Goal: Task Accomplishment & Management: Use online tool/utility

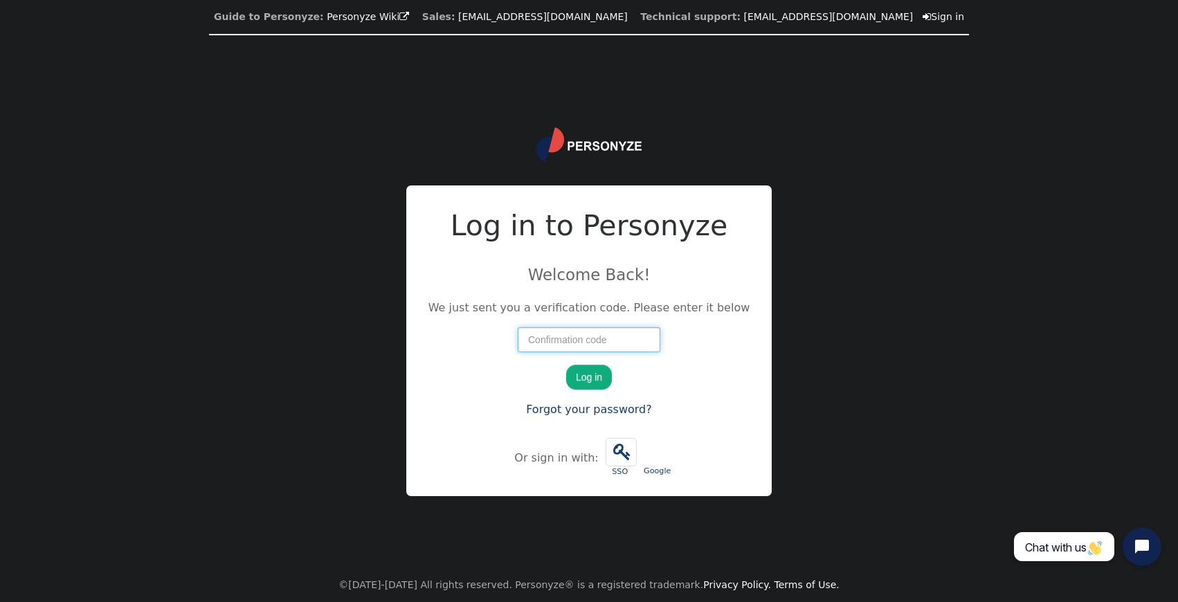
click at [582, 335] on input "number" at bounding box center [589, 339] width 143 height 25
click at [537, 345] on input "number" at bounding box center [589, 339] width 143 height 25
type input "63727"
click at [566, 365] on button "Log in" at bounding box center [589, 377] width 46 height 25
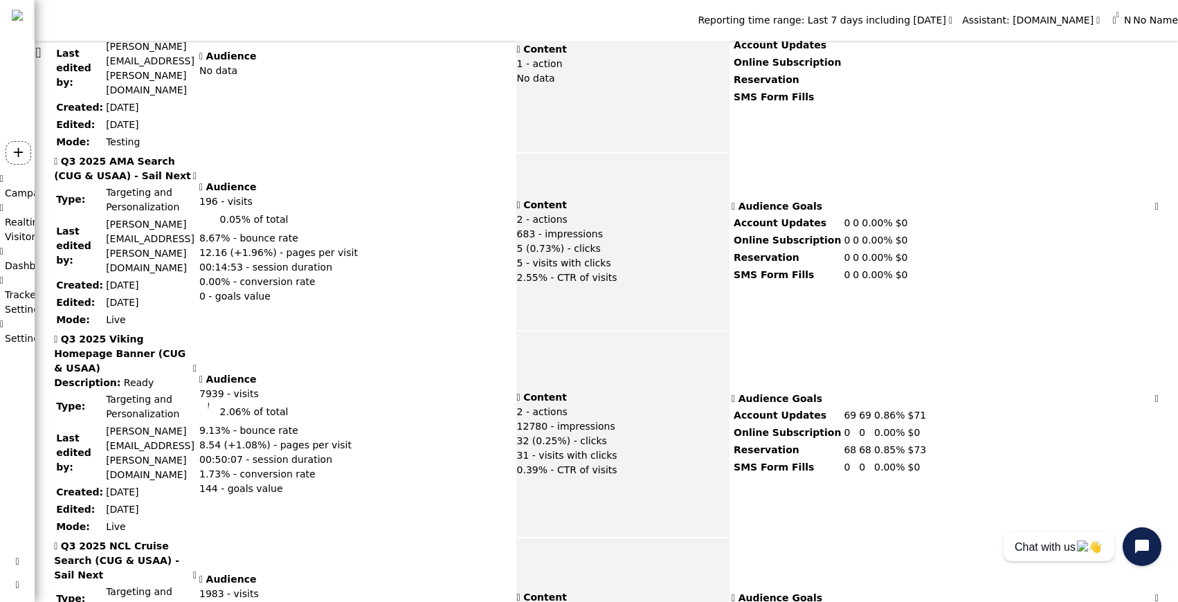
scroll to position [1315, 0]
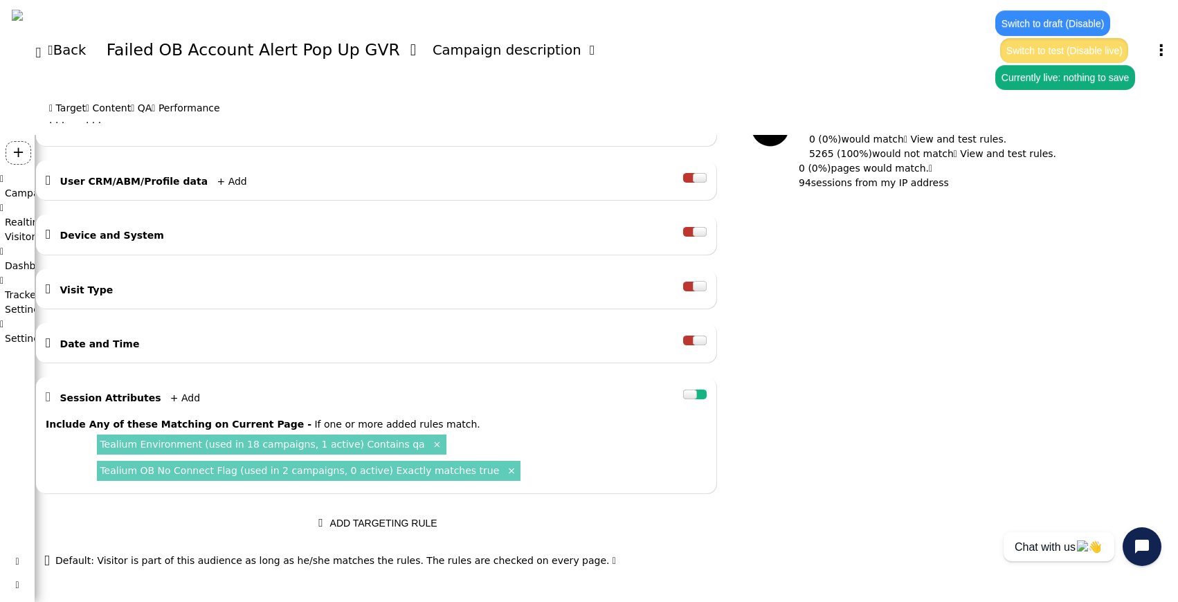
scroll to position [295, 0]
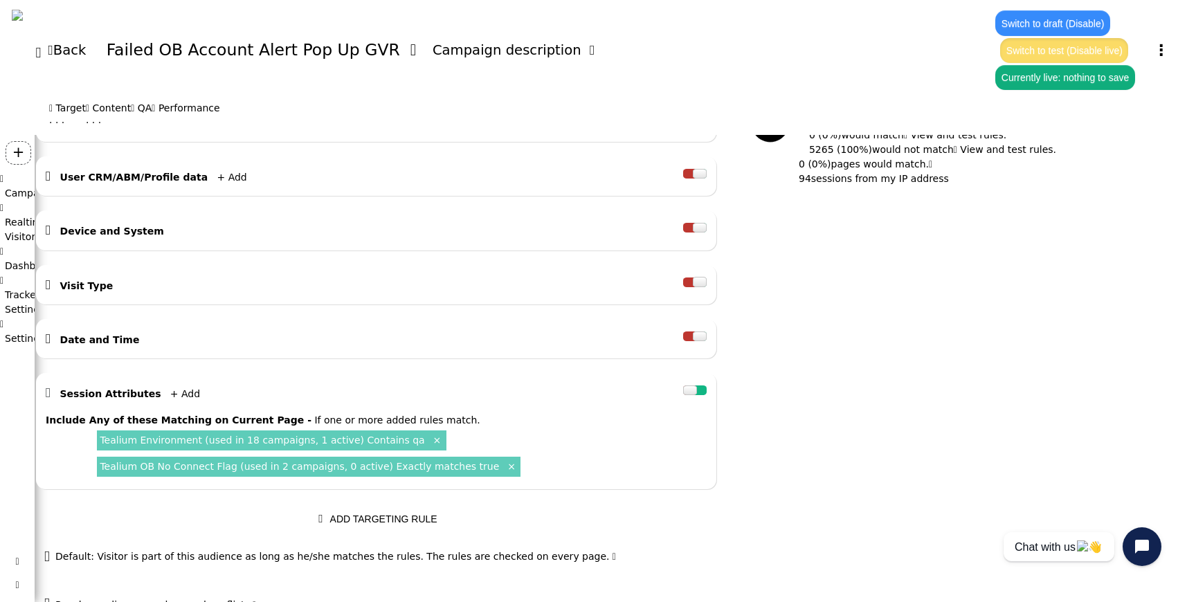
click at [433, 472] on link "Tealium OB No Connect Flag (used in 2 campaigns, 0 active) Exactly matches true" at bounding box center [299, 466] width 399 height 11
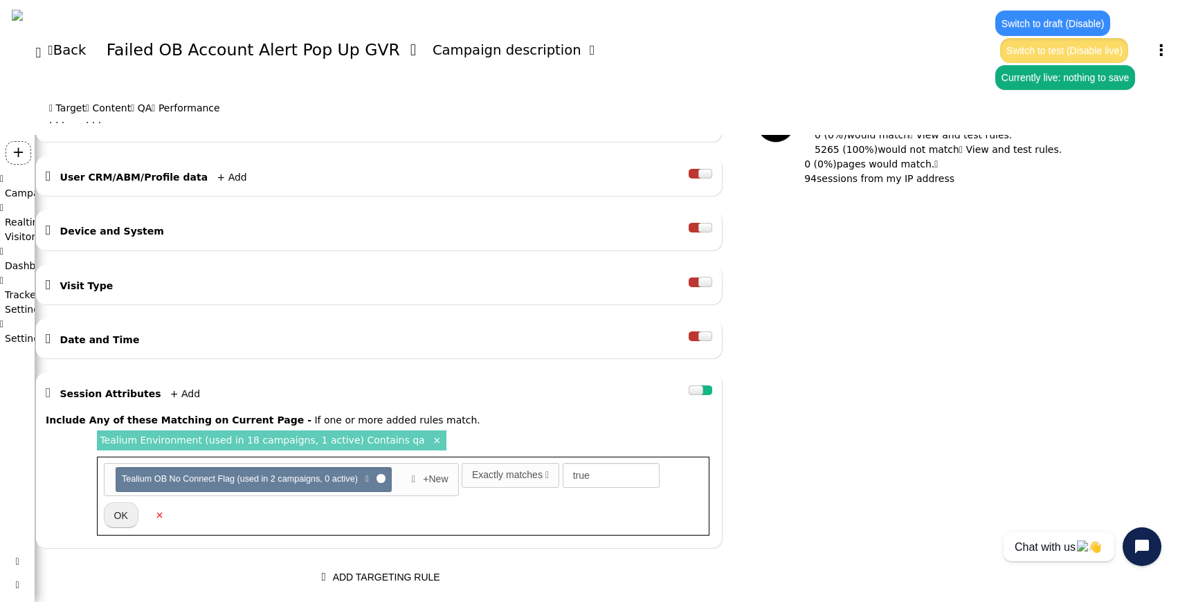
click at [543, 480] on div "Exactly matches" at bounding box center [507, 475] width 71 height 15
click at [539, 471] on div "Exactly matches" at bounding box center [507, 475] width 71 height 15
click at [1135, 545] on icon "Open chat widget" at bounding box center [1142, 547] width 18 height 18
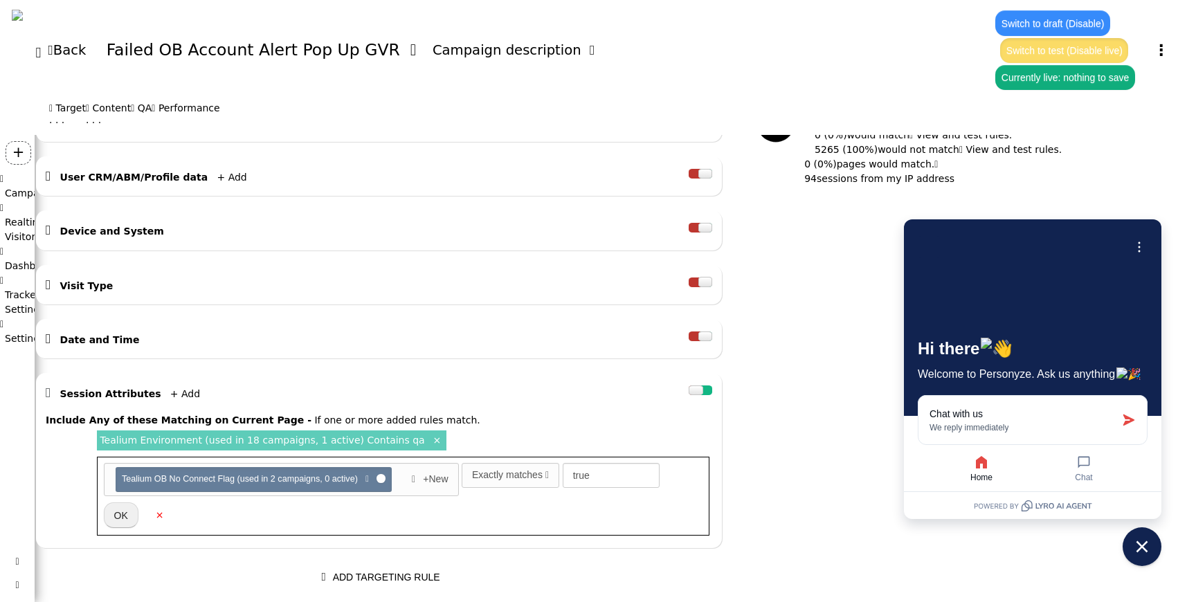
click at [835, 474] on div "AND OR XOR AND     Pages Visited + Add  Include Current Page is Any of - V…" at bounding box center [571, 293] width 1073 height 595
click at [200, 399] on link "+ Add" at bounding box center [185, 393] width 30 height 11
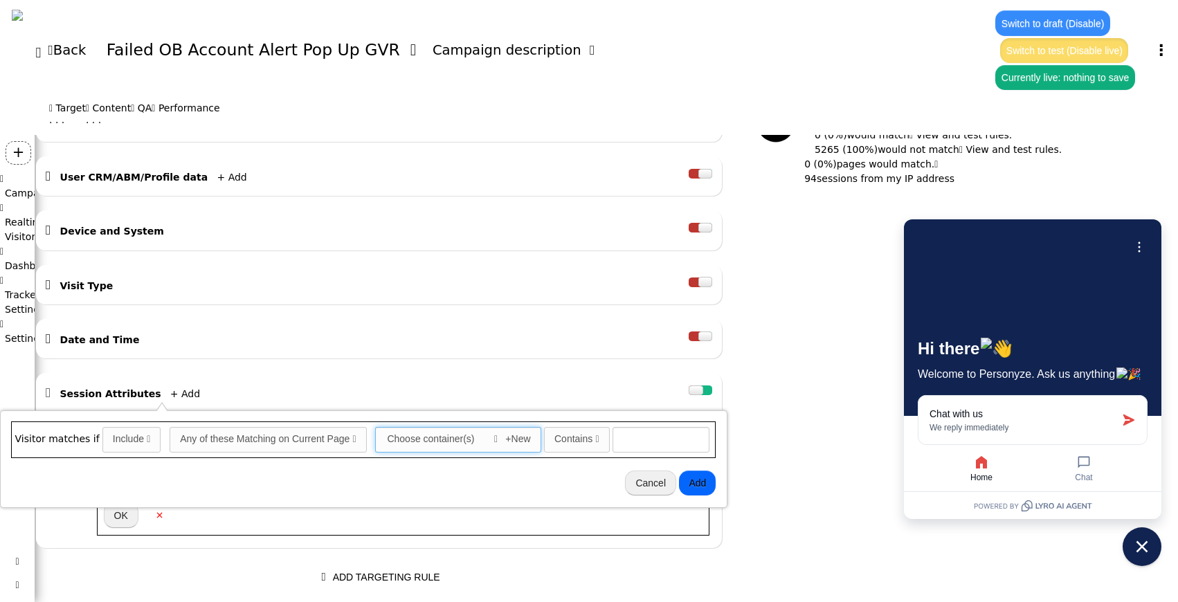
click at [493, 437] on div "" at bounding box center [492, 439] width 11 height 15
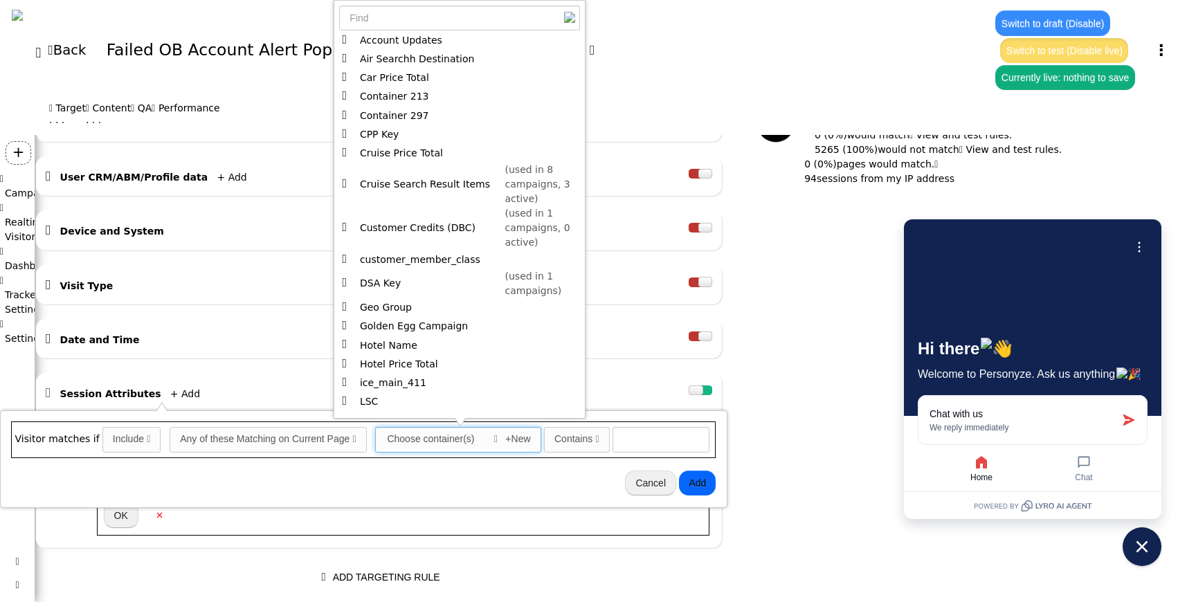
click at [347, 149] on span "" at bounding box center [349, 152] width 12 height 19
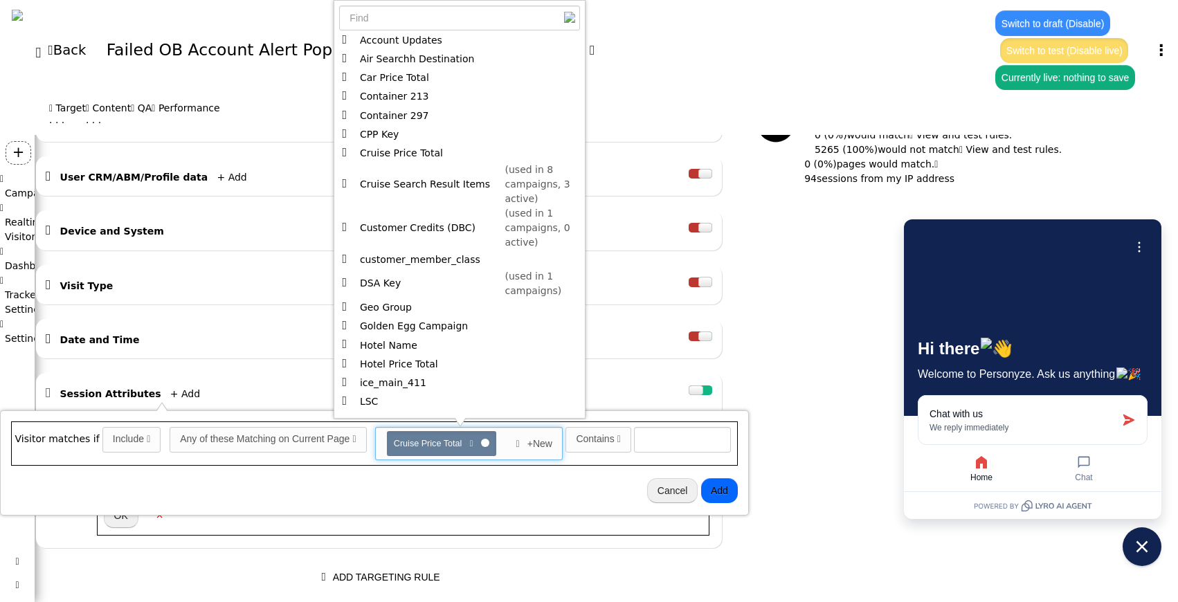
scroll to position [1, 0]
click at [614, 435] on div "Contains" at bounding box center [595, 439] width 38 height 15
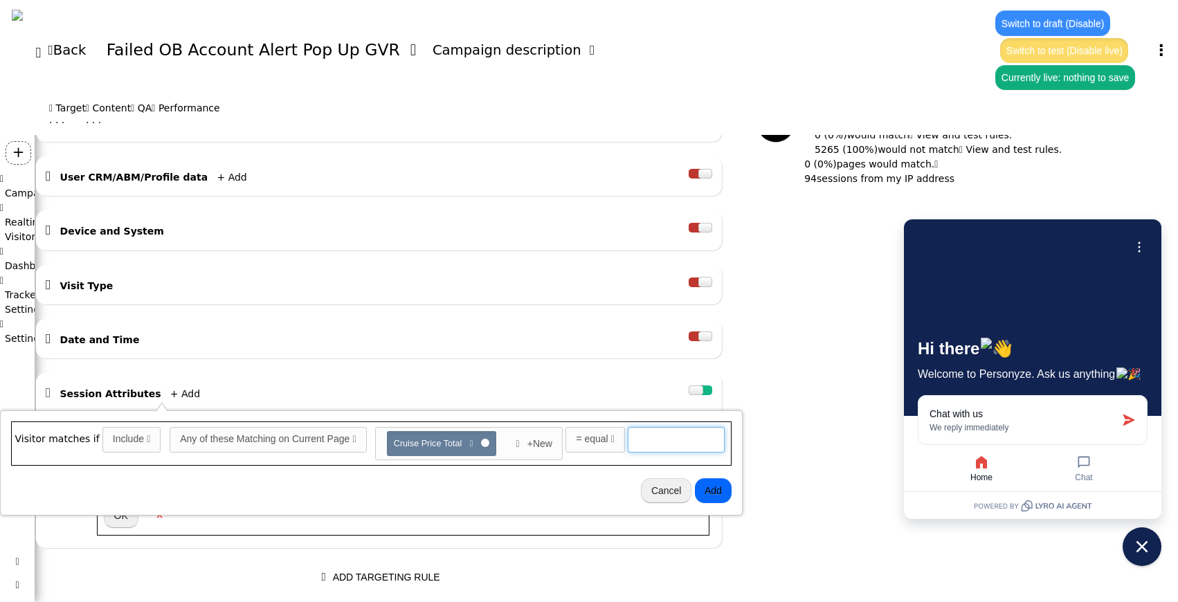
click at [682, 444] on input "text" at bounding box center [676, 439] width 97 height 25
type input "true"
click at [727, 491] on button "Add" at bounding box center [713, 490] width 37 height 25
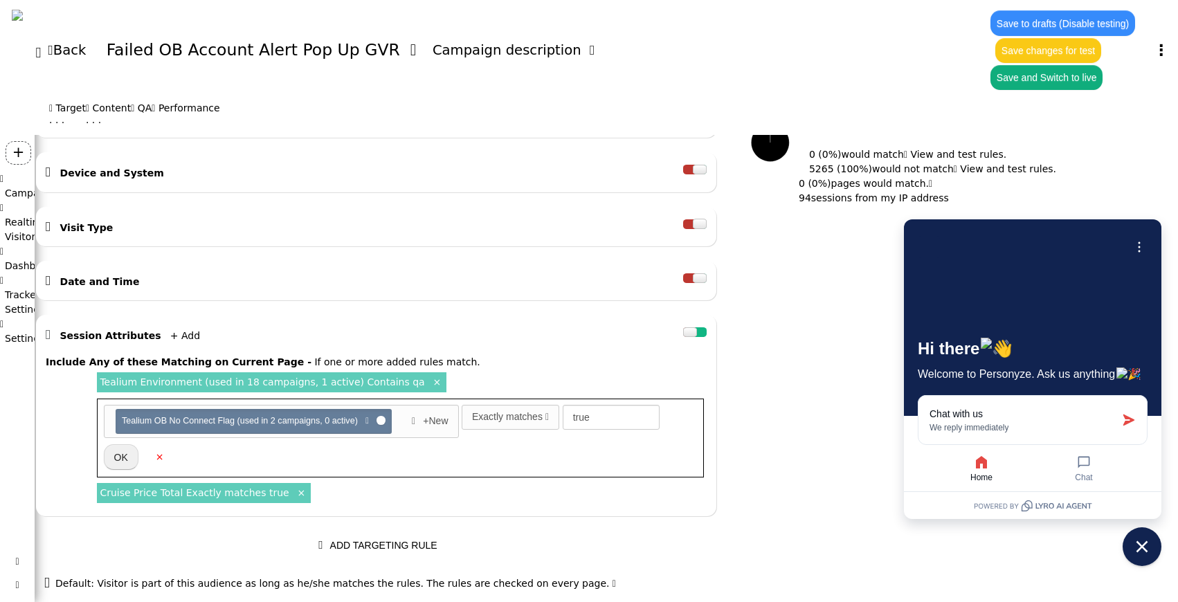
scroll to position [351, 0]
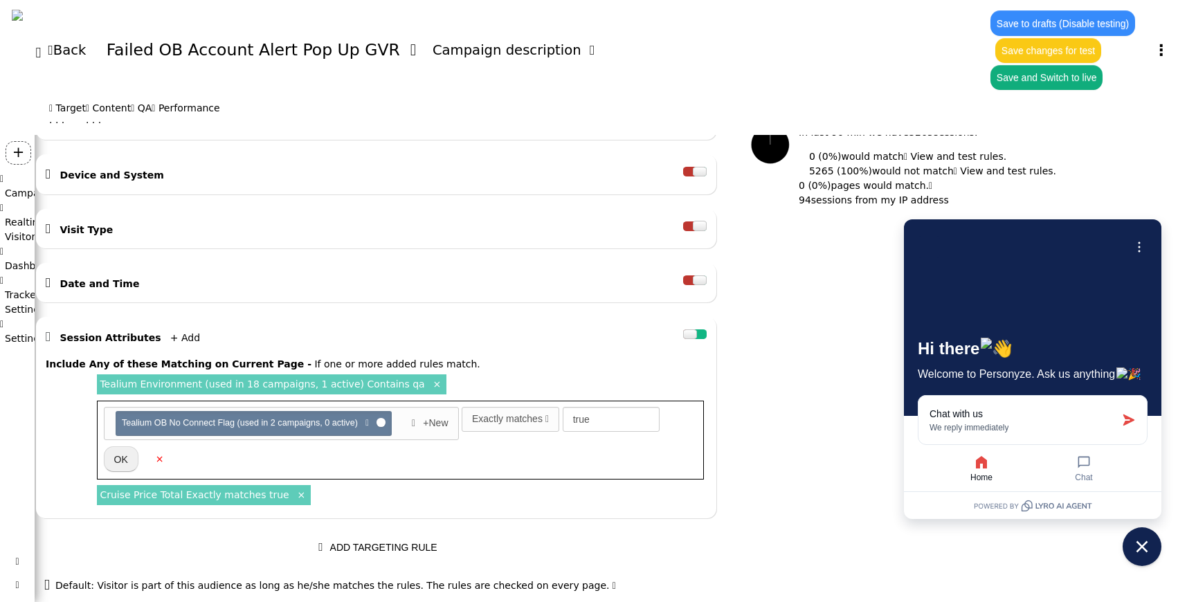
click at [307, 500] on link "×" at bounding box center [301, 494] width 12 height 12
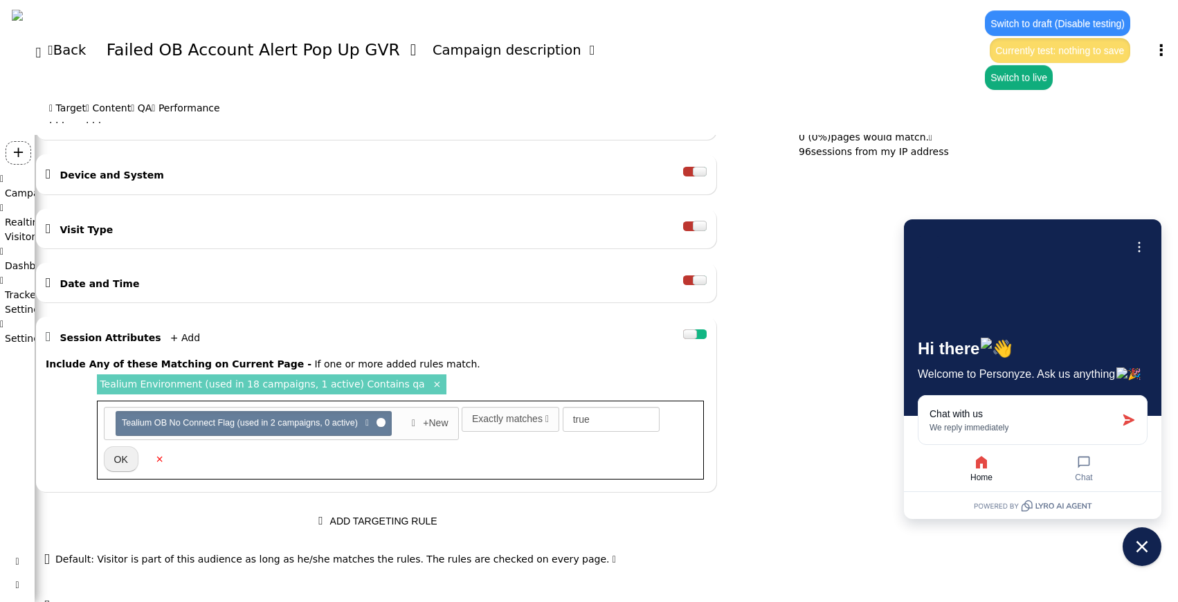
click at [543, 421] on div "Exactly matches" at bounding box center [507, 419] width 71 height 15
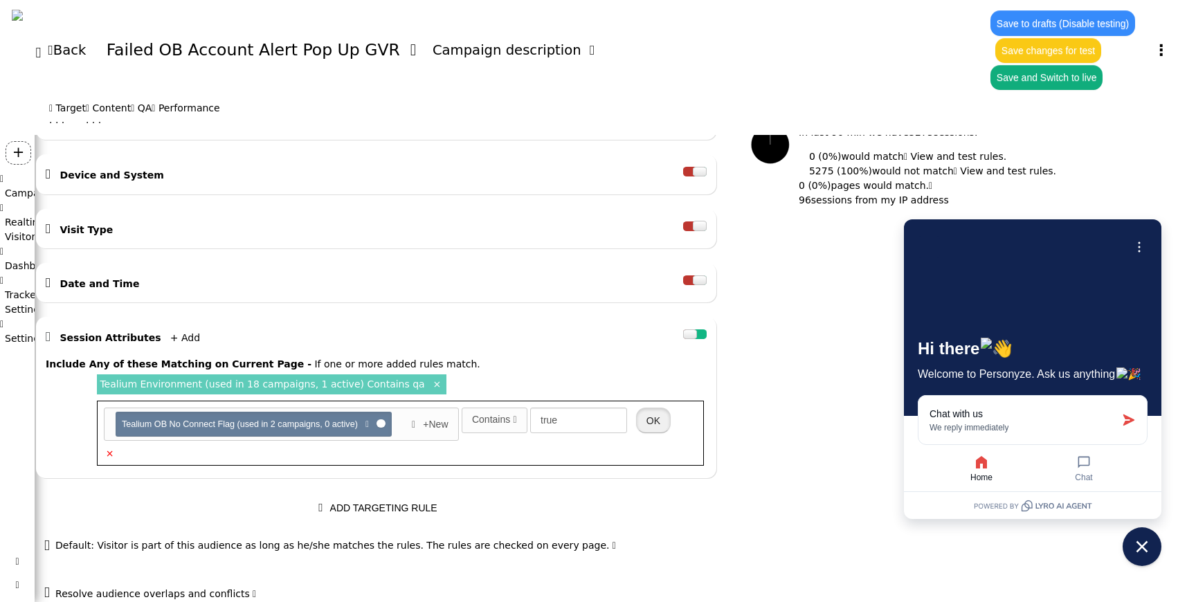
click at [671, 424] on button "OK" at bounding box center [653, 420] width 35 height 25
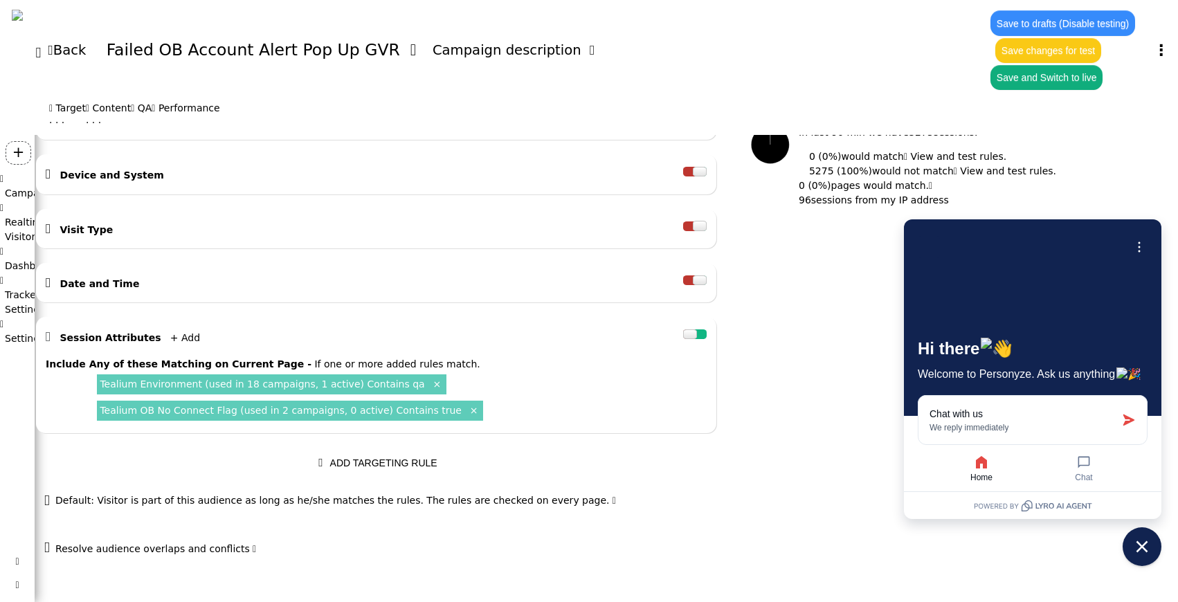
click at [402, 419] on div "Tealium OB No Connect Flag (used in 2 campaigns, 0 active) Contains true ×" at bounding box center [290, 411] width 386 height 20
click at [402, 412] on link "Tealium OB No Connect Flag (used in 2 campaigns, 0 active) Contains true" at bounding box center [281, 410] width 362 height 11
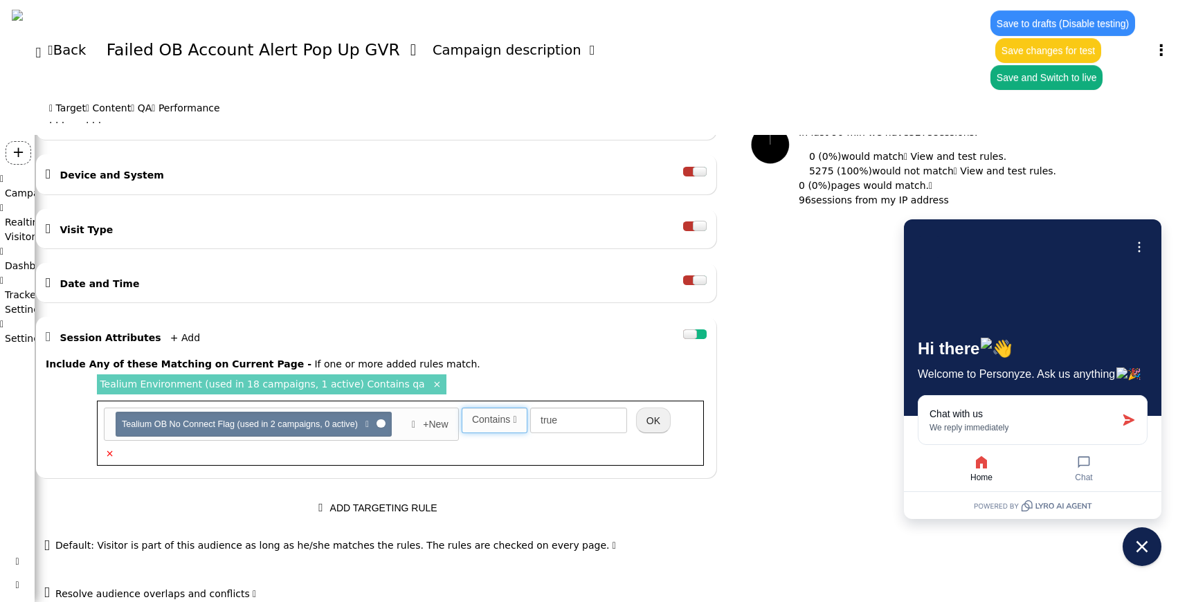
click at [516, 418] on span "" at bounding box center [514, 420] width 3 height 10
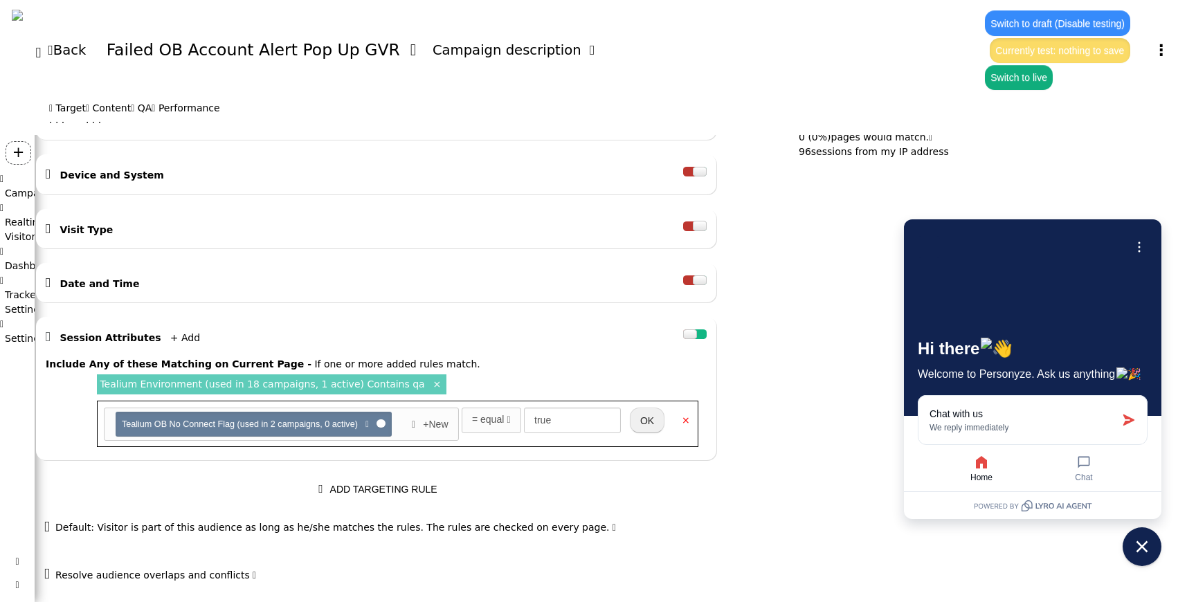
click at [665, 429] on button "OK" at bounding box center [647, 420] width 35 height 25
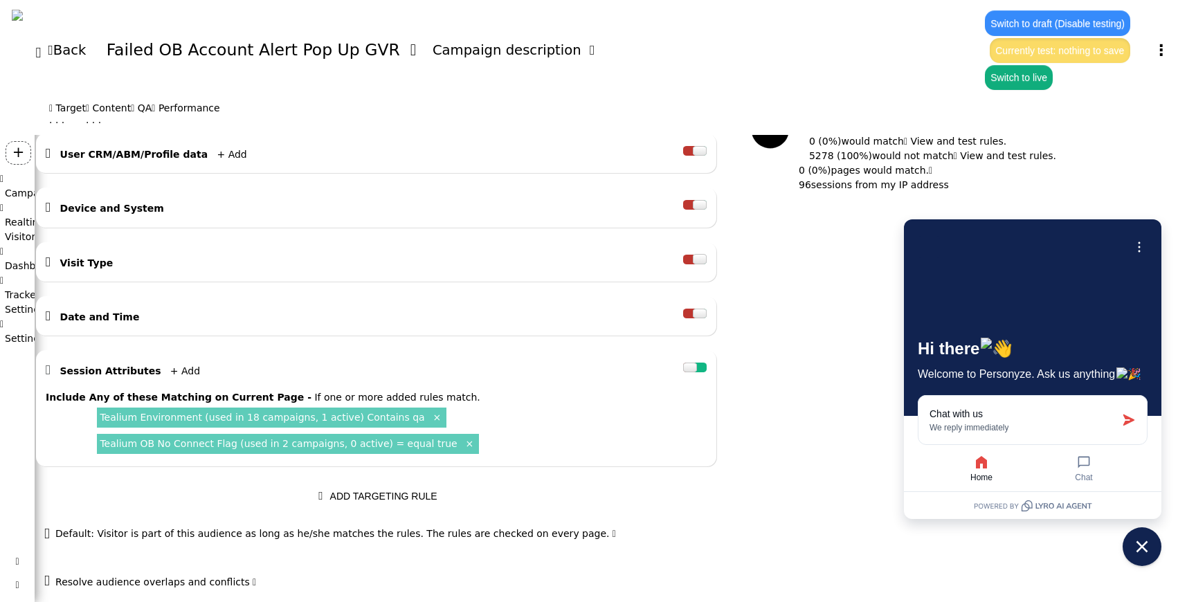
scroll to position [317, 0]
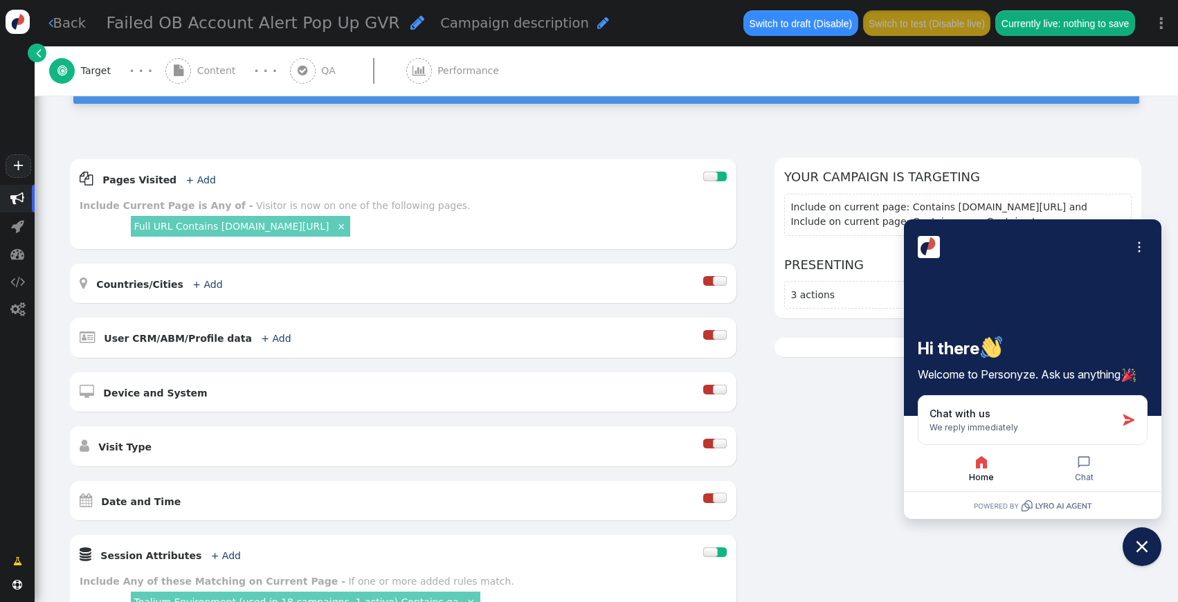
scroll to position [430, 0]
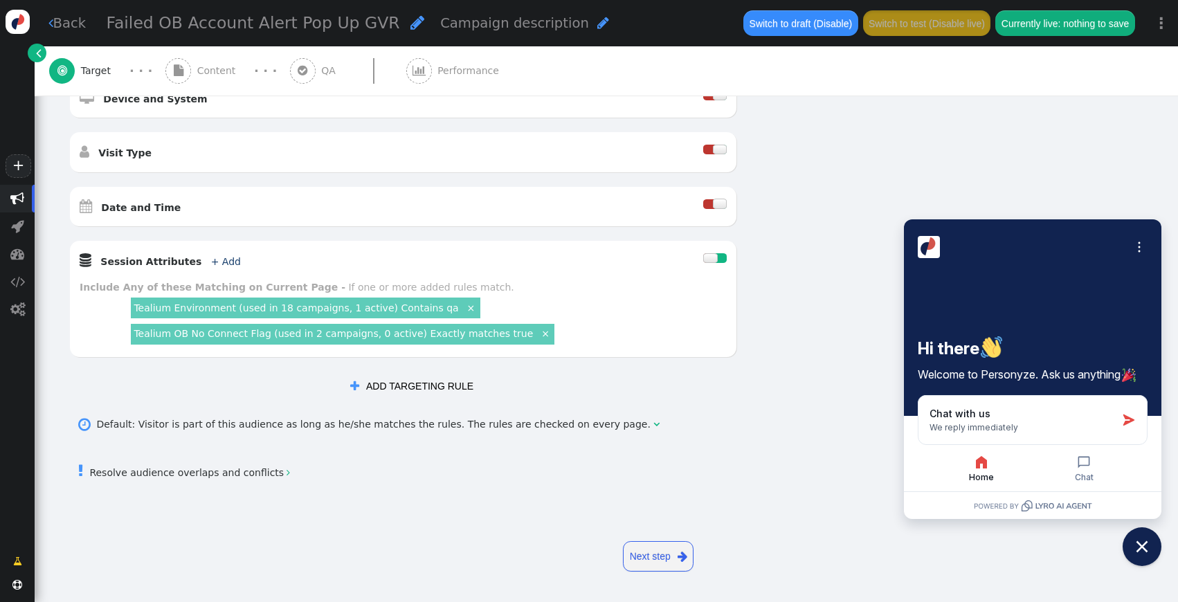
click at [434, 338] on link "Tealium OB No Connect Flag (used in 2 campaigns, 0 active) Exactly matches true" at bounding box center [333, 333] width 399 height 11
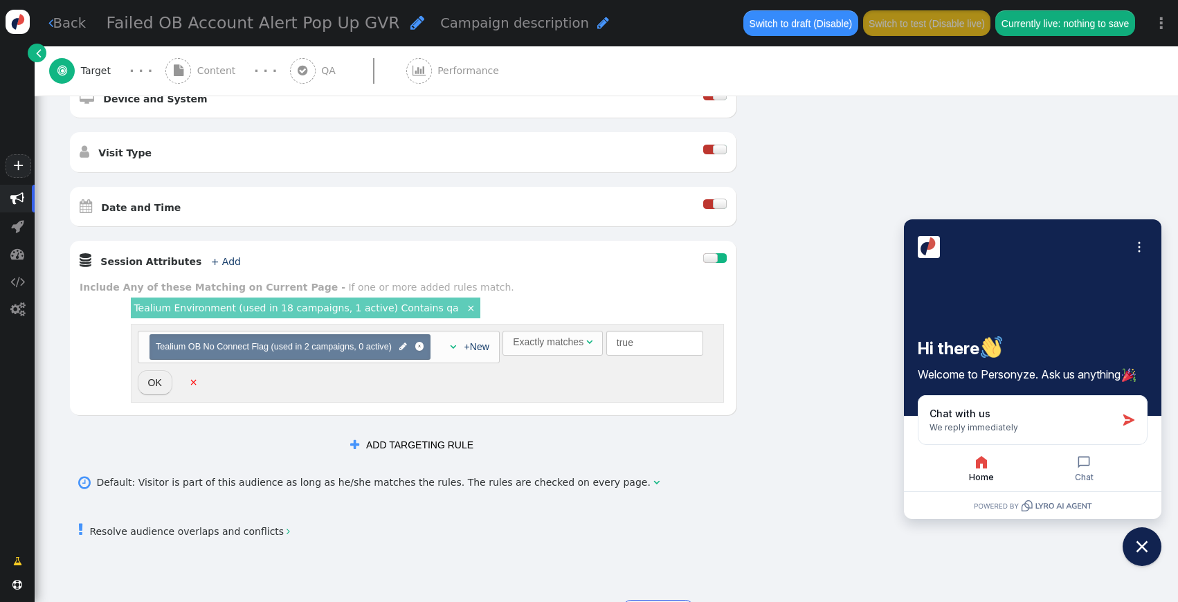
click at [557, 343] on div "Exactly matches" at bounding box center [548, 342] width 71 height 15
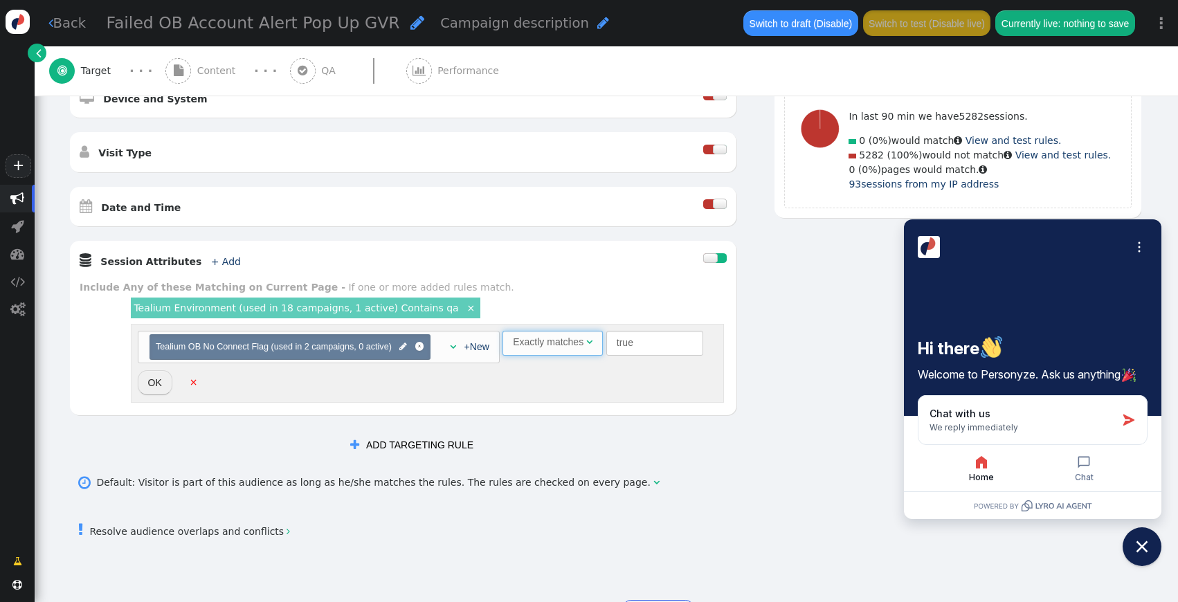
click at [550, 341] on div "Exactly matches" at bounding box center [548, 342] width 71 height 15
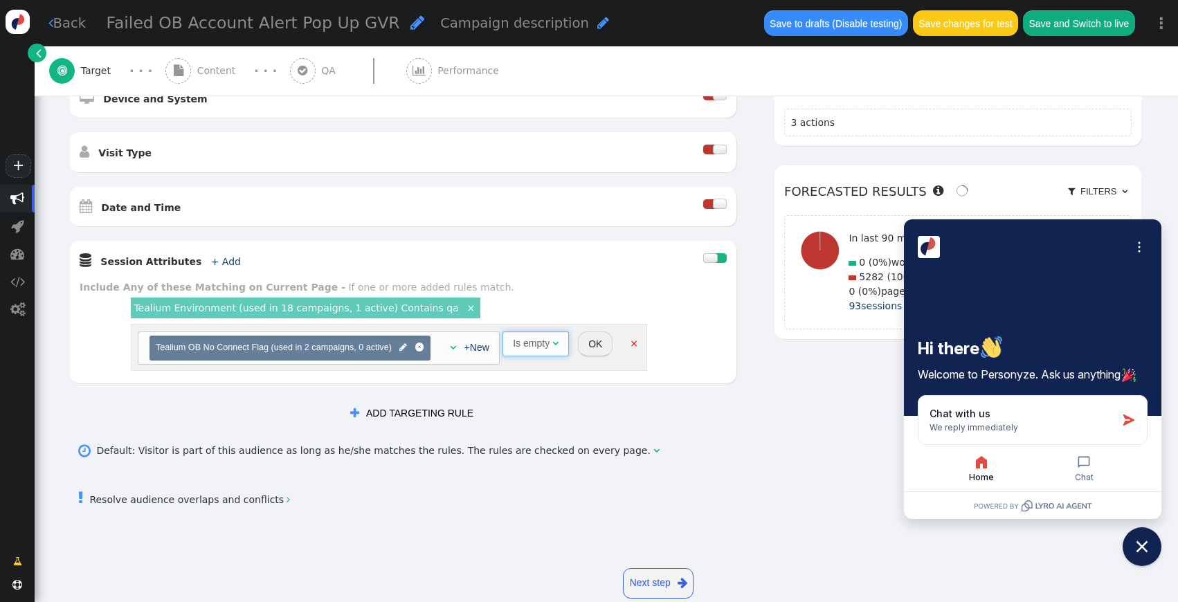
click at [550, 345] on div "Is empty" at bounding box center [532, 343] width 39 height 15
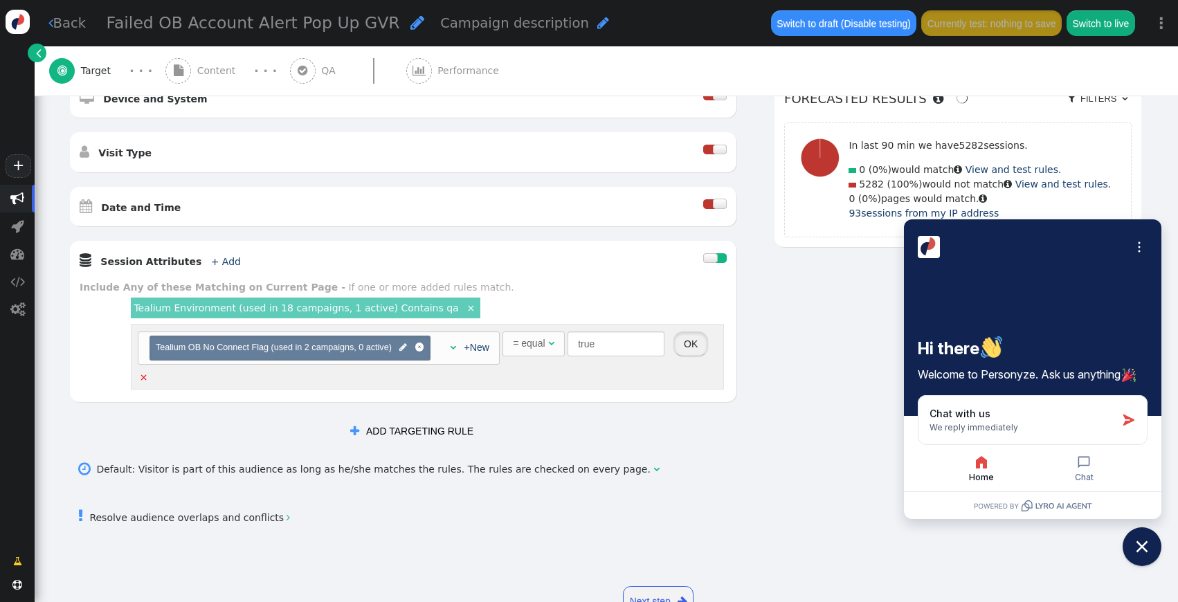
click at [690, 343] on button "OK" at bounding box center [691, 344] width 35 height 25
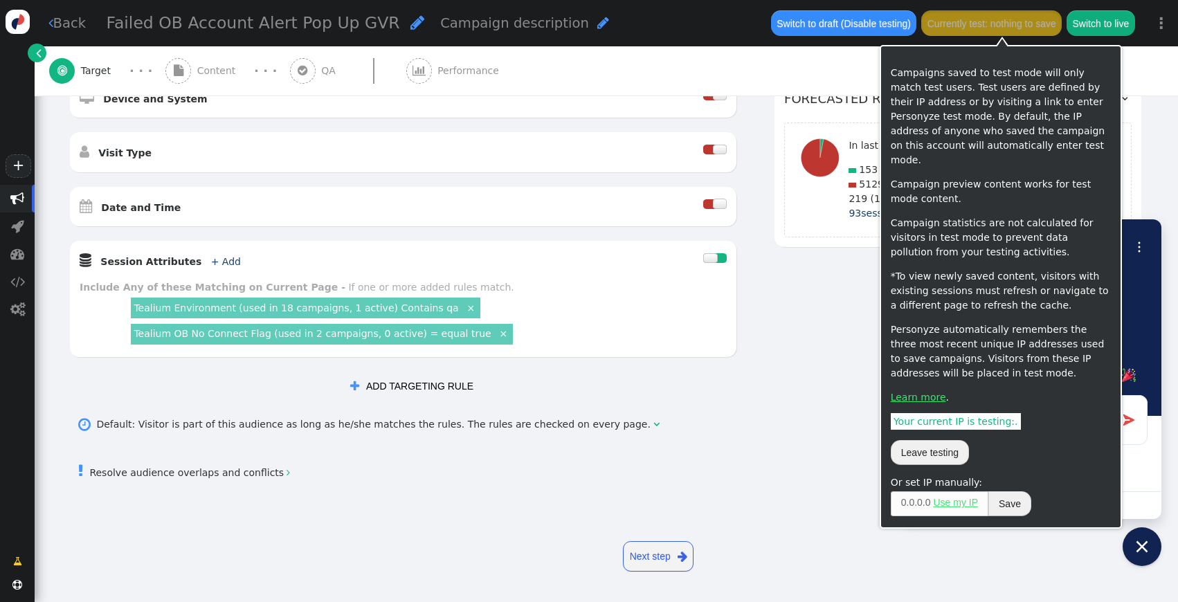
click at [974, 26] on button "Currently test: nothing to save" at bounding box center [991, 22] width 141 height 25
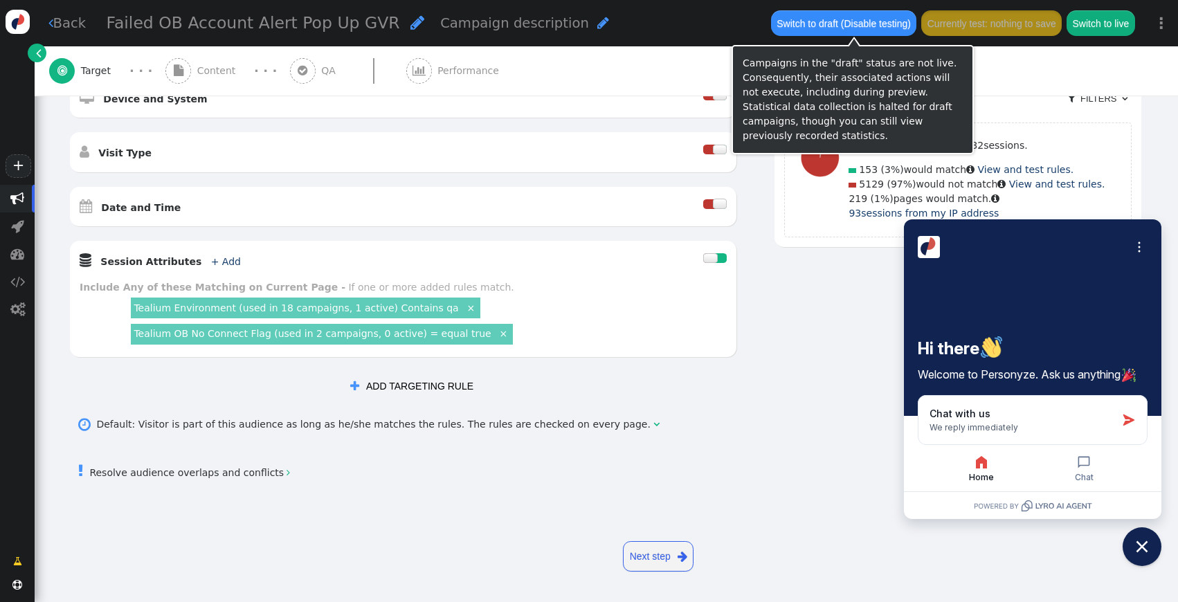
click at [818, 21] on button "Switch to draft (Disable testing)" at bounding box center [844, 22] width 146 height 25
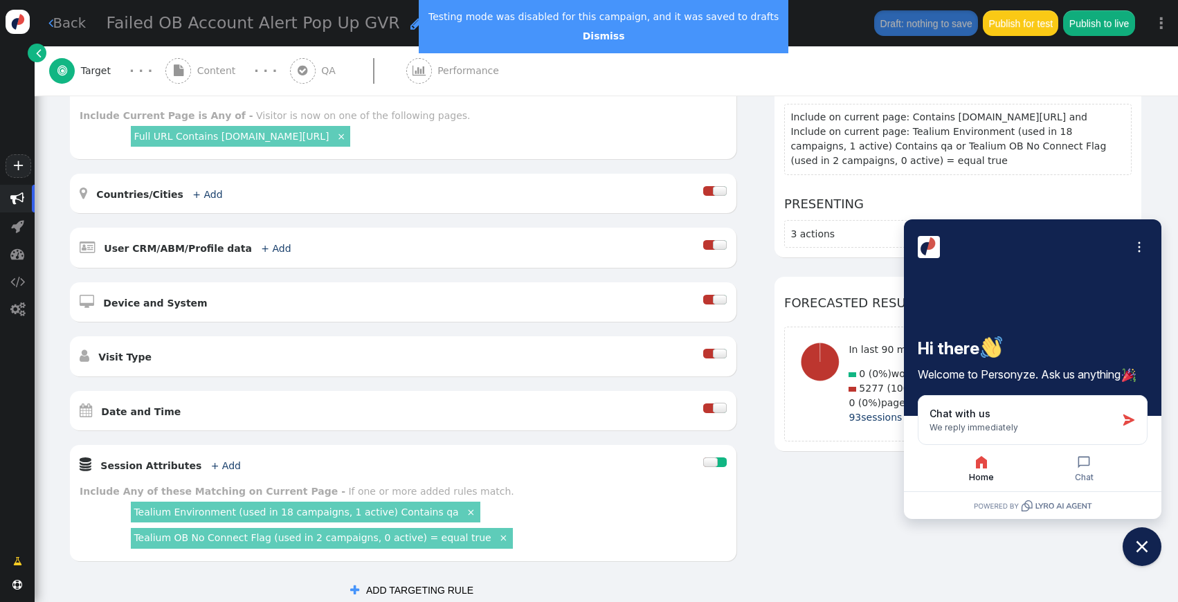
scroll to position [141, 0]
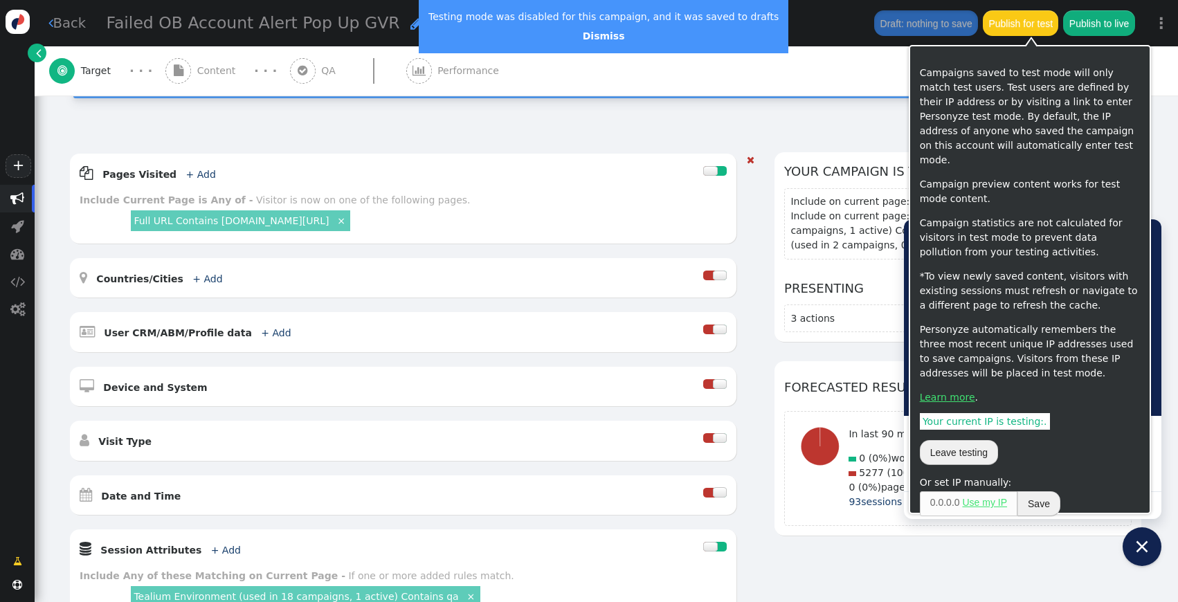
click at [1013, 25] on button "Publish for test" at bounding box center [1020, 22] width 75 height 25
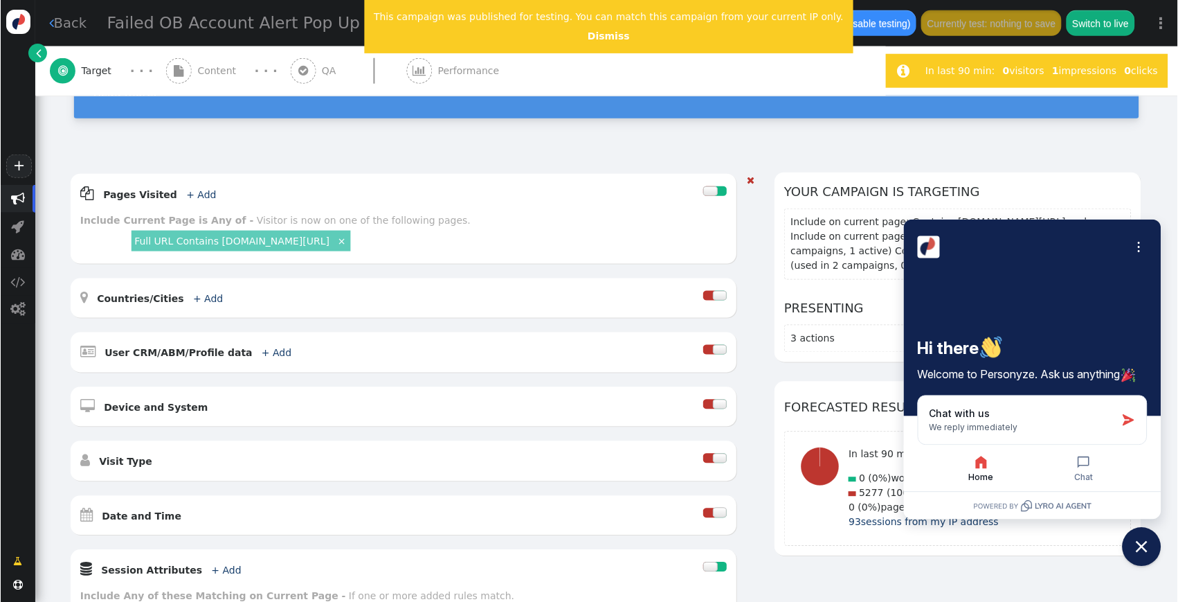
scroll to position [121, 0]
